Goal: Navigation & Orientation: Find specific page/section

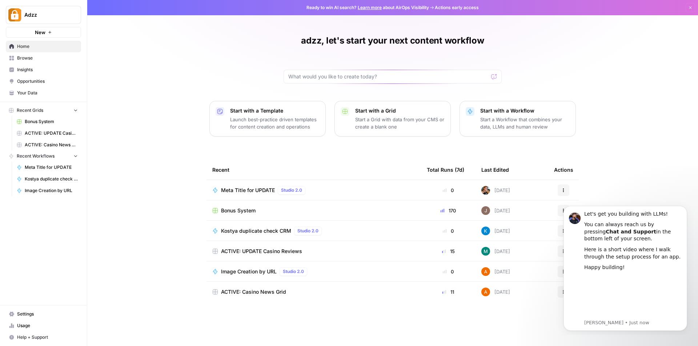
click at [623, 138] on div "adzz, let's start your next content workflow Start with a Template Launch best-…" at bounding box center [392, 173] width 610 height 346
click at [669, 188] on div "adzz, let's start your next content workflow Start with a Template Launch best-…" at bounding box center [392, 173] width 610 height 346
click at [667, 159] on div "adzz, let's start your next content workflow Start with a Template Launch best-…" at bounding box center [392, 173] width 610 height 346
click at [28, 94] on span "Your Data" at bounding box center [47, 93] width 61 height 7
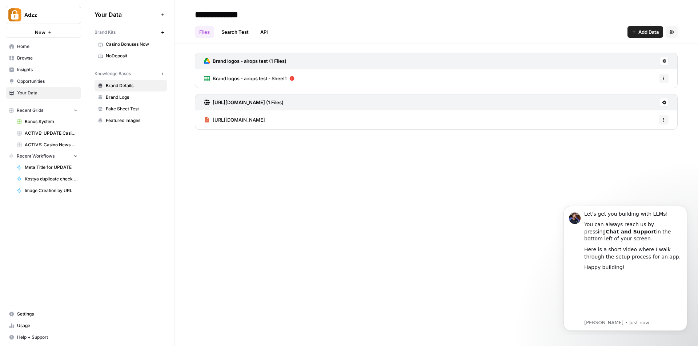
click at [241, 35] on link "Search Test" at bounding box center [235, 32] width 36 height 12
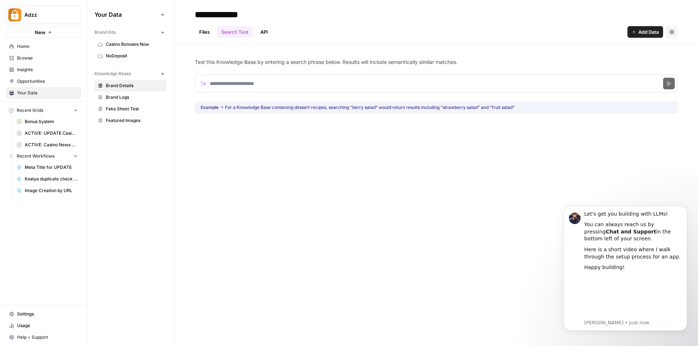
click at [262, 36] on link "API" at bounding box center [264, 32] width 16 height 12
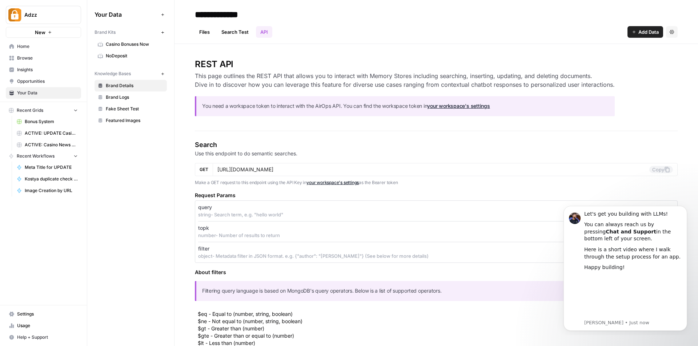
click at [27, 59] on span "Browse" at bounding box center [47, 58] width 61 height 7
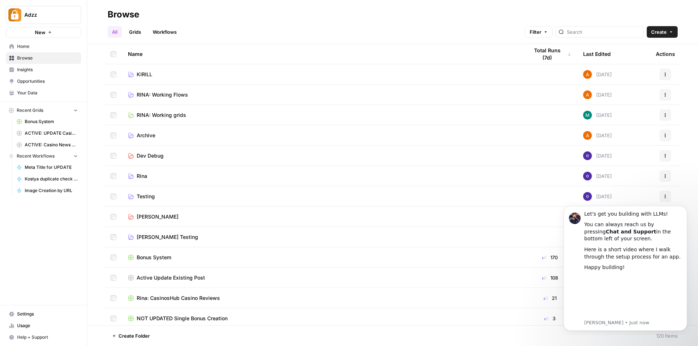
click at [143, 33] on link "Grids" at bounding box center [135, 32] width 21 height 12
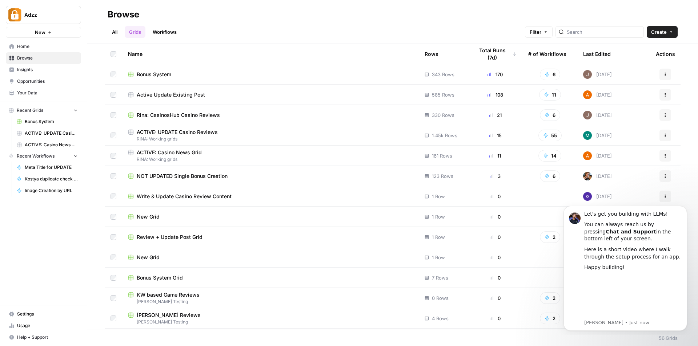
click at [165, 31] on link "Workflows" at bounding box center [164, 32] width 33 height 12
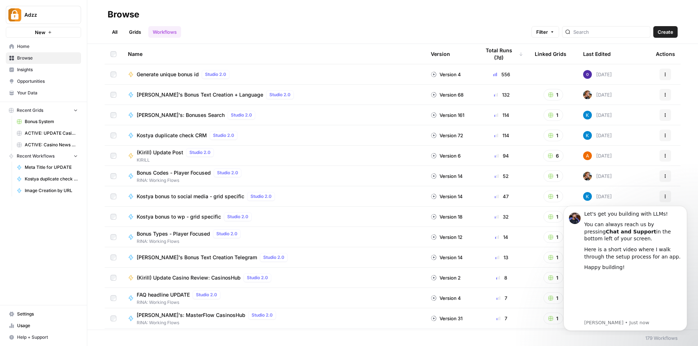
click at [38, 72] on span "Insights" at bounding box center [47, 69] width 61 height 7
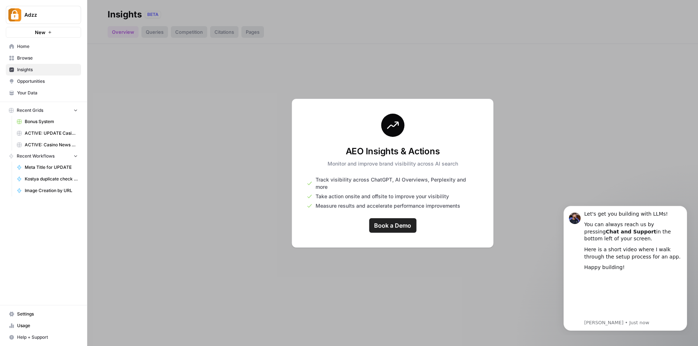
click at [528, 91] on div at bounding box center [392, 173] width 610 height 346
click at [519, 217] on div at bounding box center [392, 173] width 610 height 346
click at [558, 178] on div at bounding box center [392, 173] width 610 height 346
click at [32, 315] on span "Settings" at bounding box center [47, 314] width 61 height 7
